Goal: Task Accomplishment & Management: Manage account settings

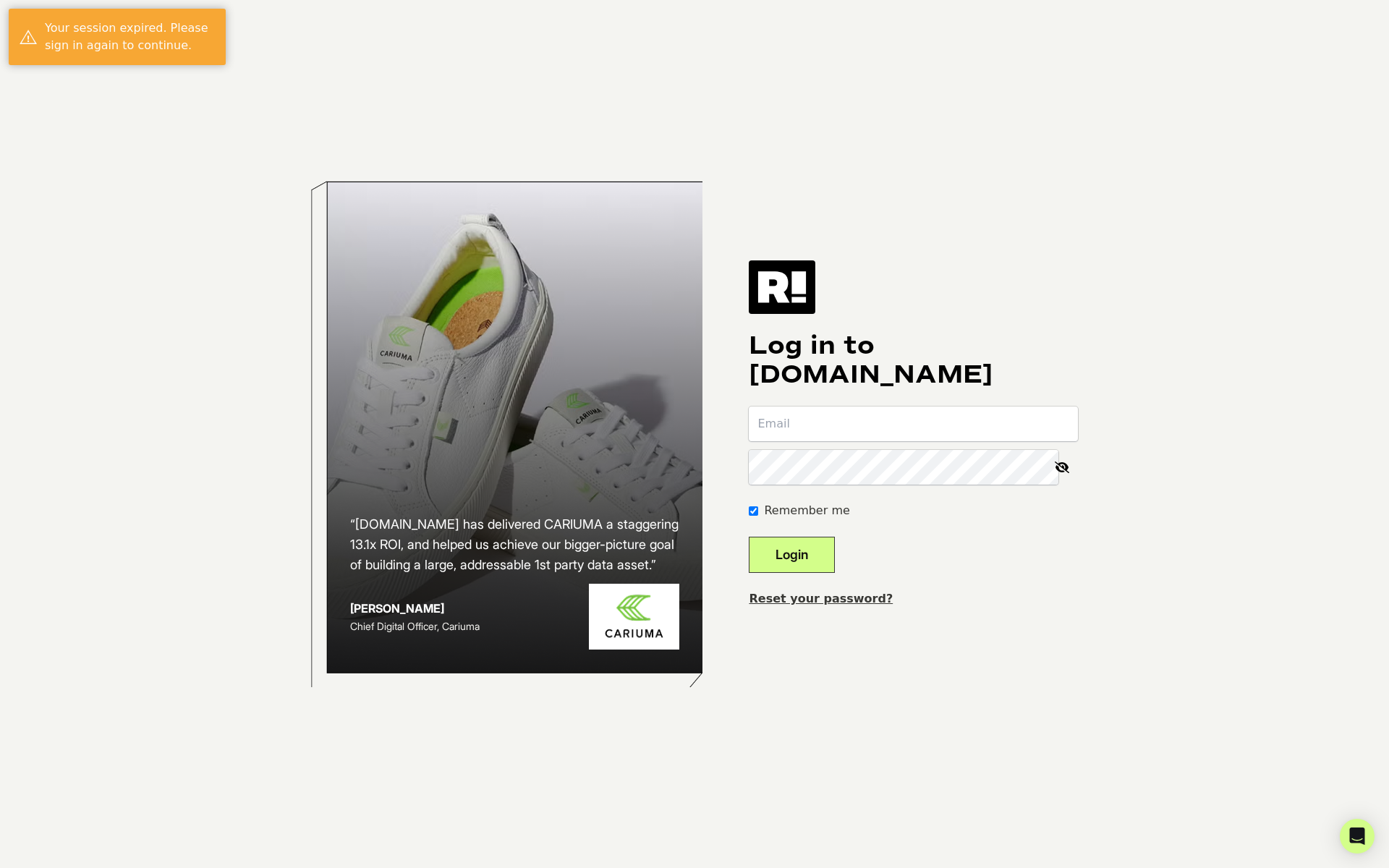
type input "franqzeron@gmail.com"
click at [835, 570] on button "Login" at bounding box center [792, 555] width 86 height 36
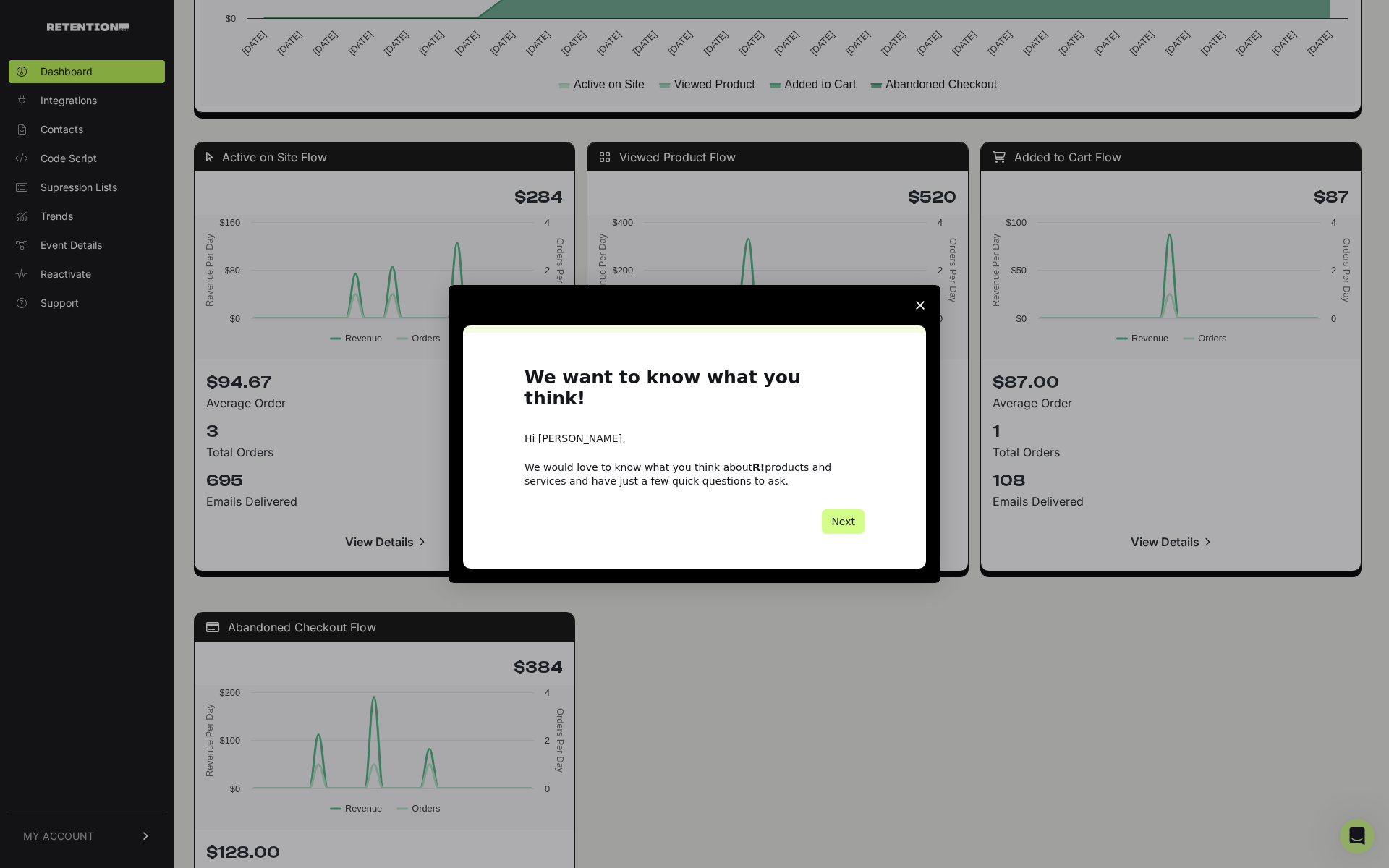
click at [927, 314] on span "Close survey" at bounding box center [920, 305] width 40 height 40
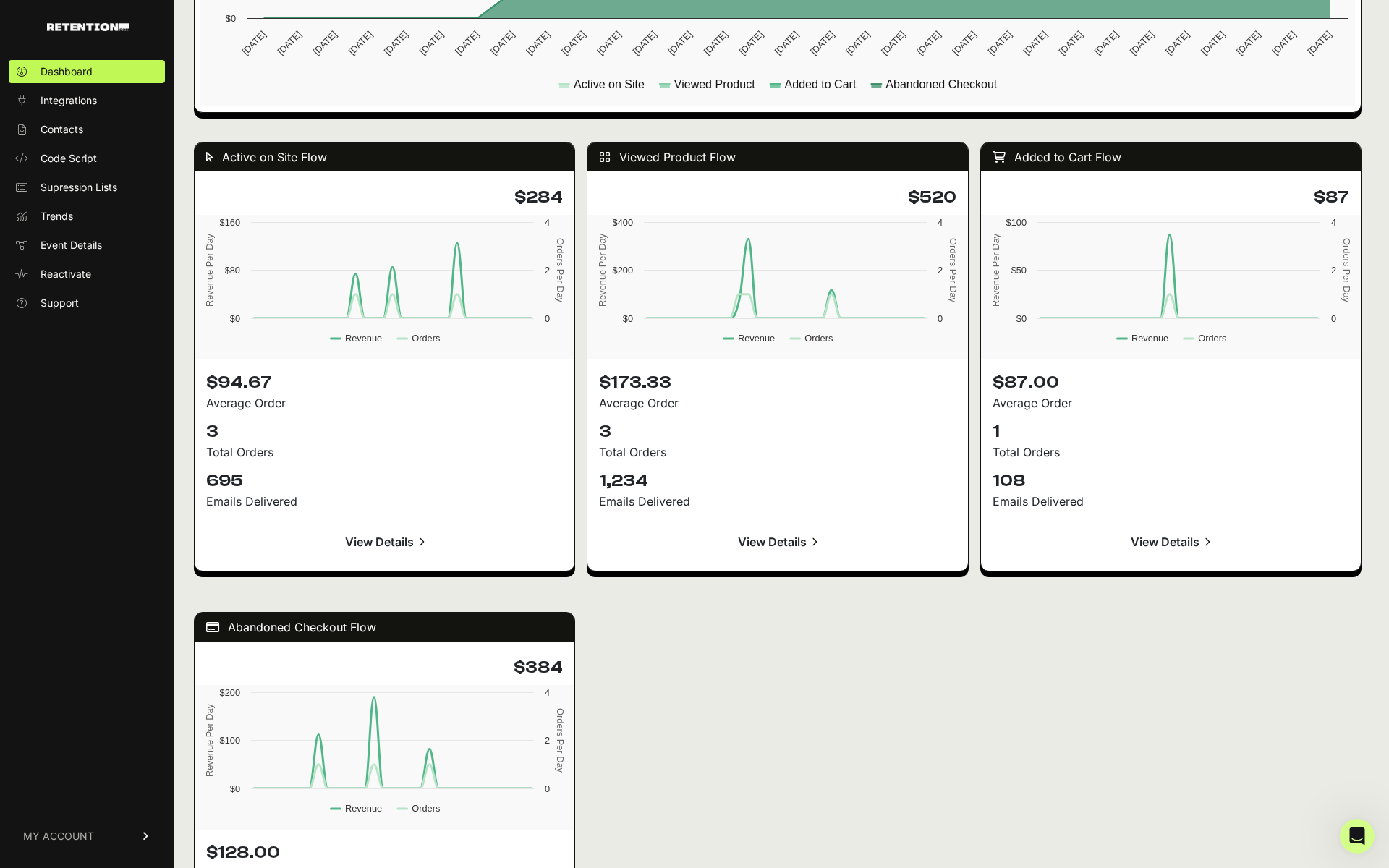
click at [123, 830] on link "MY ACCOUNT" at bounding box center [87, 835] width 156 height 44
click at [86, 103] on span "Integrations" at bounding box center [69, 101] width 57 height 15
